Goal: Task Accomplishment & Management: Use online tool/utility

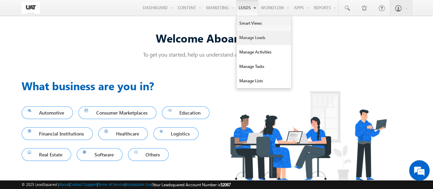
click at [253, 35] on link "Manage Leads" at bounding box center [264, 37] width 55 height 14
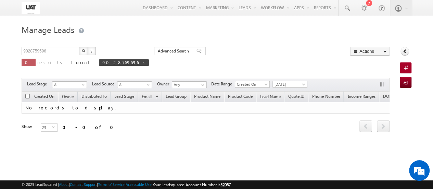
click at [84, 51] on img "button" at bounding box center [83, 50] width 3 height 3
click at [142, 62] on span at bounding box center [143, 62] width 3 height 3
type input "Search Leads"
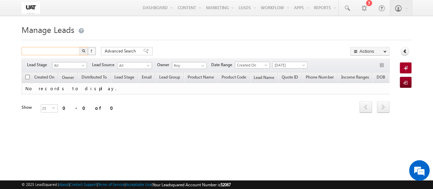
click at [63, 50] on input "text" at bounding box center [51, 51] width 59 height 8
type input "Search Leads"
click at [113, 50] on span "Advanced Search" at bounding box center [121, 51] width 33 height 6
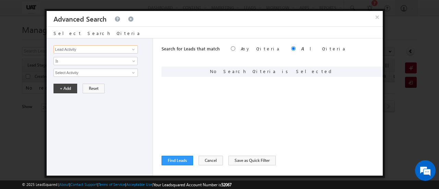
click at [92, 49] on input "Lead Activity" at bounding box center [95, 49] width 84 height 8
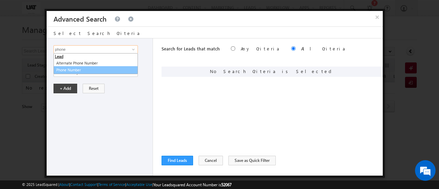
click at [75, 72] on link "Phone Number" at bounding box center [95, 70] width 84 height 8
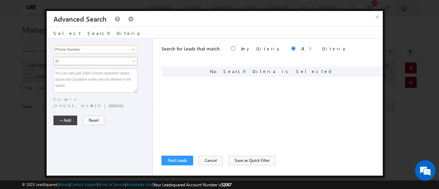
type input "Phone Number"
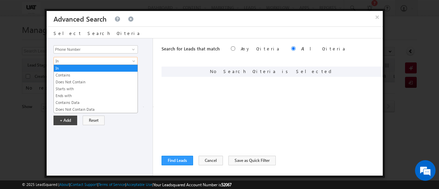
click at [81, 61] on span "In" at bounding box center [91, 61] width 74 height 6
click at [72, 75] on link "Contains" at bounding box center [96, 75] width 84 height 6
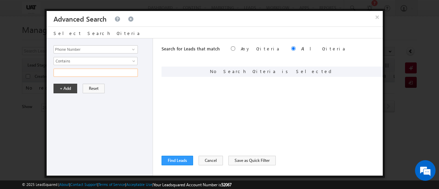
click at [80, 72] on input "text" at bounding box center [95, 73] width 84 height 8
type input "9028759596"
click at [66, 88] on button "+ Add" at bounding box center [65, 89] width 24 height 10
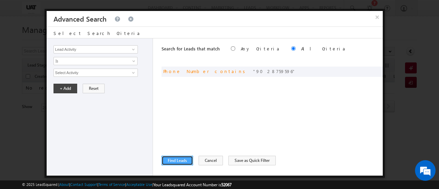
click at [174, 161] on button "Find Leads" at bounding box center [177, 161] width 32 height 10
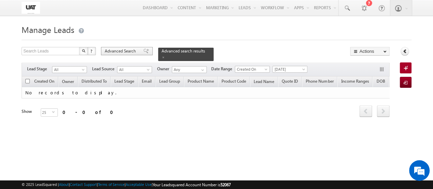
click at [123, 52] on span "Advanced Search" at bounding box center [121, 51] width 33 height 6
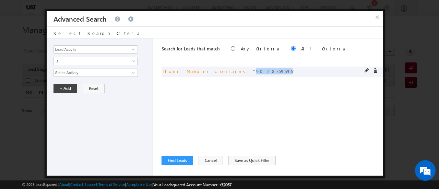
drag, startPoint x: 237, startPoint y: 71, endPoint x: 213, endPoint y: 71, distance: 23.6
click at [253, 71] on span "9028759596" at bounding box center [274, 71] width 42 height 6
copy span "9028759596"
click at [379, 15] on button "×" at bounding box center [376, 17] width 11 height 12
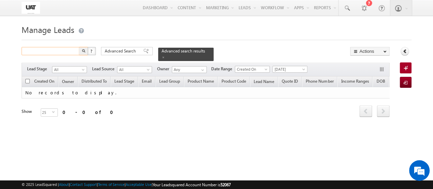
click at [53, 54] on input "text" at bounding box center [51, 51] width 59 height 8
paste input "9028759596"
type input "9028759596"
click at [79, 47] on button "button" at bounding box center [83, 51] width 9 height 8
